Goal: Task Accomplishment & Management: Use online tool/utility

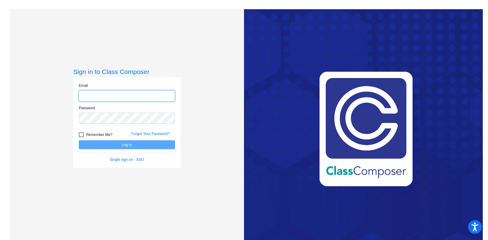
type input "[PERSON_NAME][EMAIL_ADDRESS][PERSON_NAME][DOMAIN_NAME]"
click at [165, 146] on button "Log In" at bounding box center [127, 144] width 96 height 9
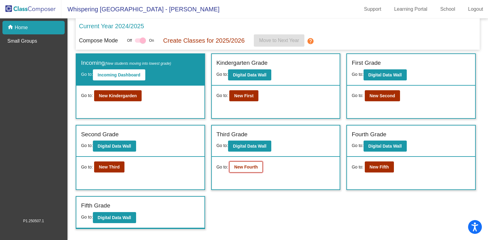
click at [252, 166] on b "New Fourth" at bounding box center [246, 166] width 24 height 5
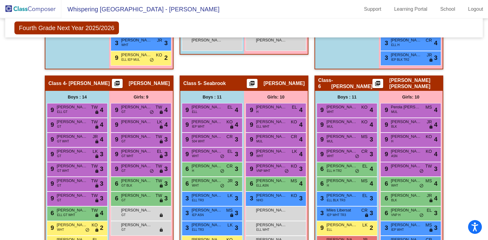
scroll to position [337, 0]
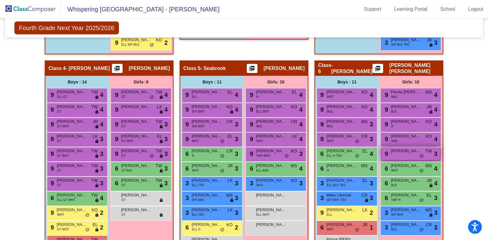
click at [401, 152] on span "[PERSON_NAME]" at bounding box center [406, 151] width 31 height 6
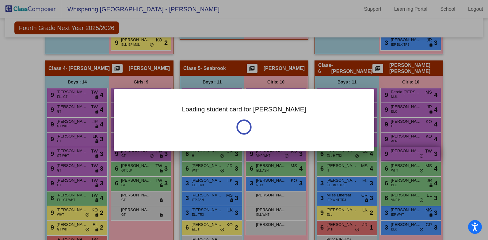
click at [401, 152] on div at bounding box center [244, 120] width 488 height 240
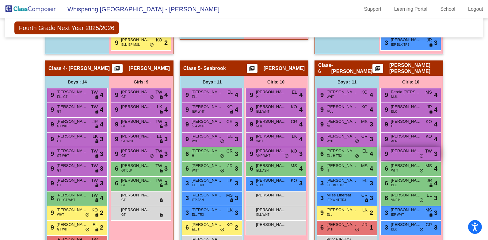
click at [401, 152] on span "[PERSON_NAME]" at bounding box center [406, 151] width 31 height 6
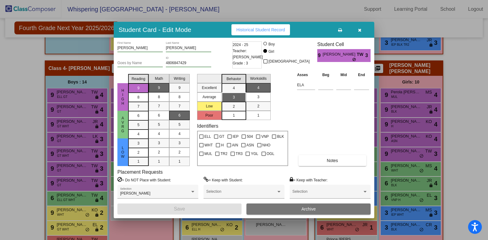
click at [360, 30] on icon "button" at bounding box center [359, 30] width 3 height 4
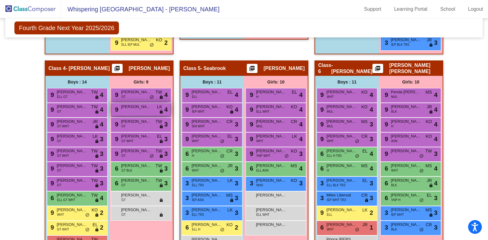
click at [127, 113] on div "9 [PERSON_NAME] LK lock do_not_disturb_alt 4" at bounding box center [141, 109] width 59 height 13
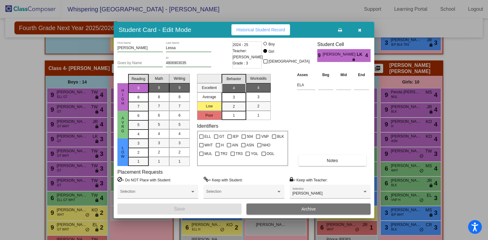
click at [358, 26] on button "button" at bounding box center [360, 29] width 20 height 11
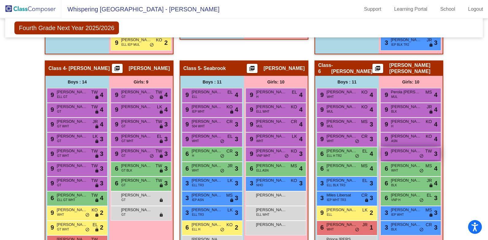
click at [394, 150] on span "[PERSON_NAME]" at bounding box center [406, 151] width 31 height 6
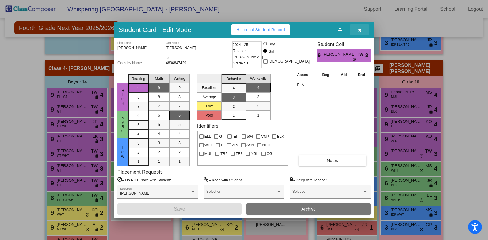
click at [359, 29] on icon "button" at bounding box center [359, 30] width 3 height 4
